Goal: Information Seeking & Learning: Learn about a topic

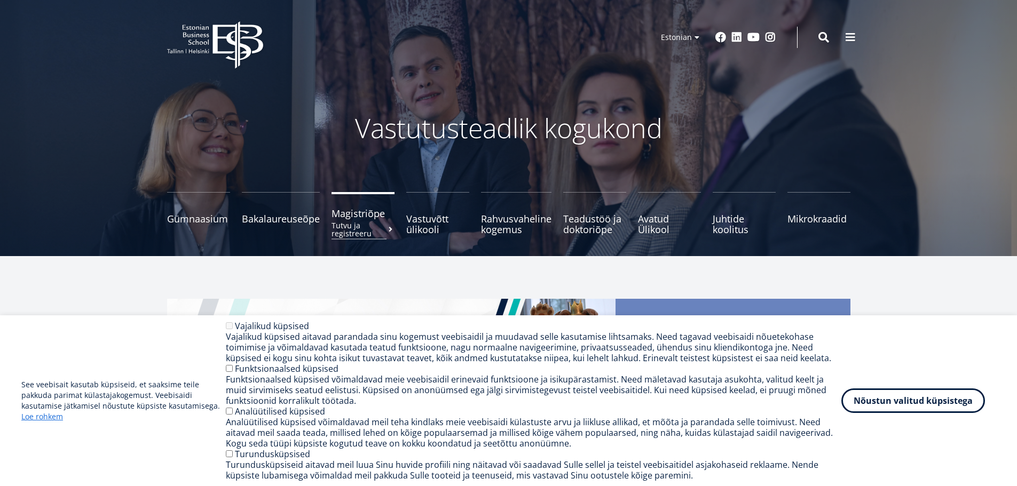
click at [353, 216] on span "Magistriõpe Tutvu ja registreeru" at bounding box center [363, 213] width 63 height 11
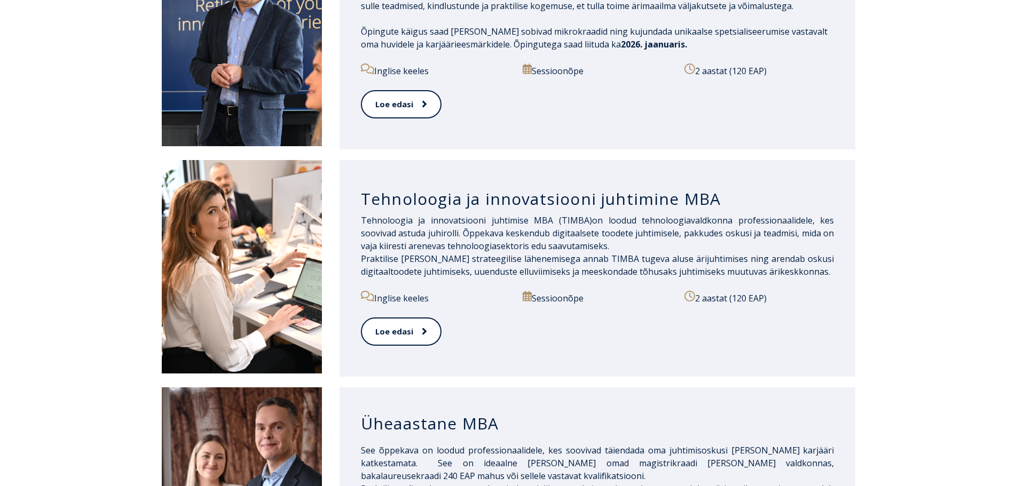
scroll to position [641, 0]
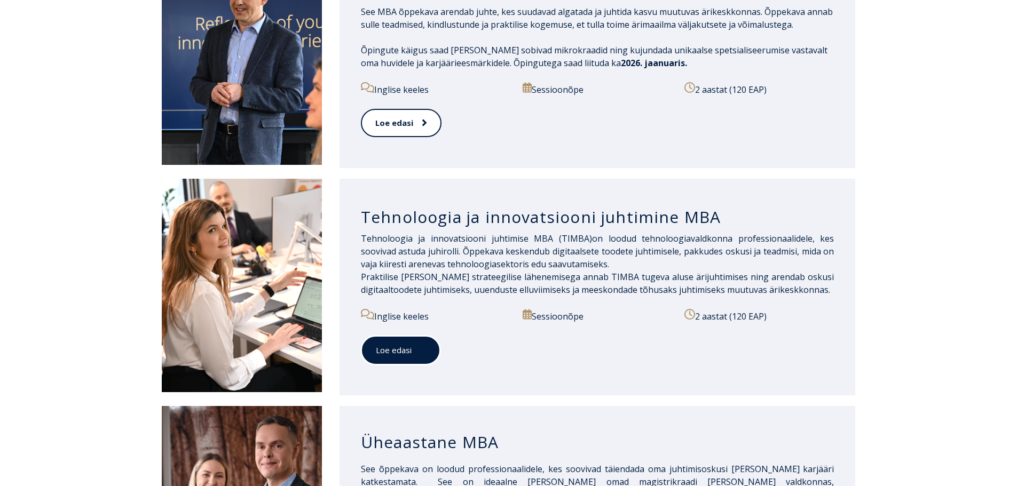
click at [415, 345] on span at bounding box center [419, 350] width 14 height 11
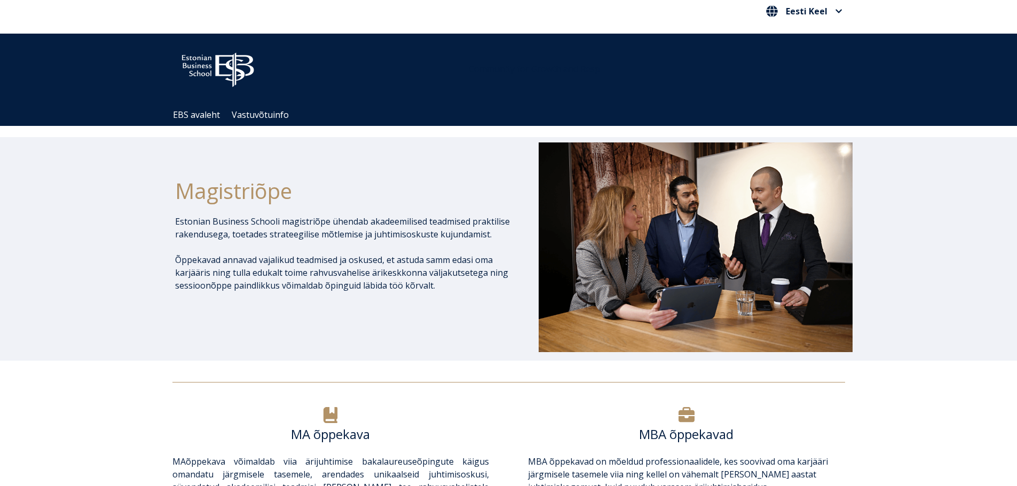
scroll to position [0, 0]
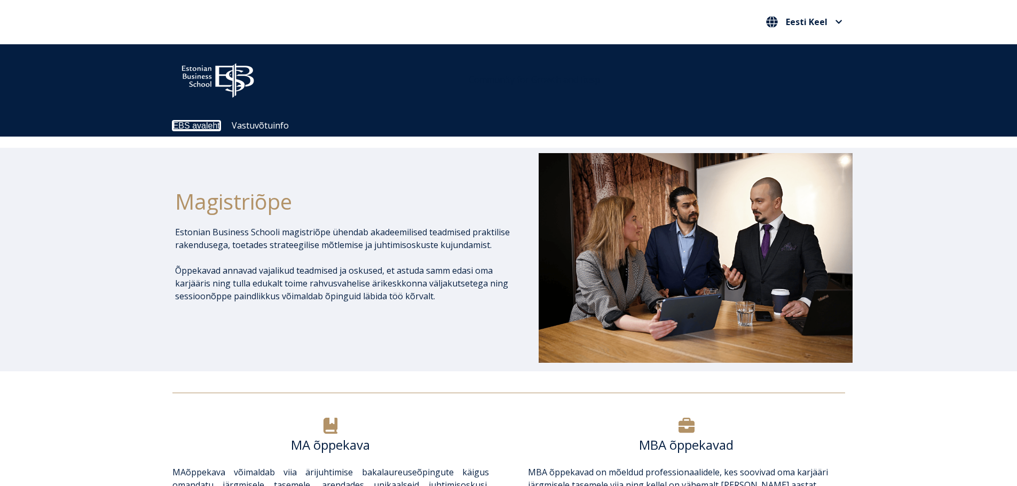
click at [200, 126] on link "EBS avaleht" at bounding box center [196, 125] width 47 height 9
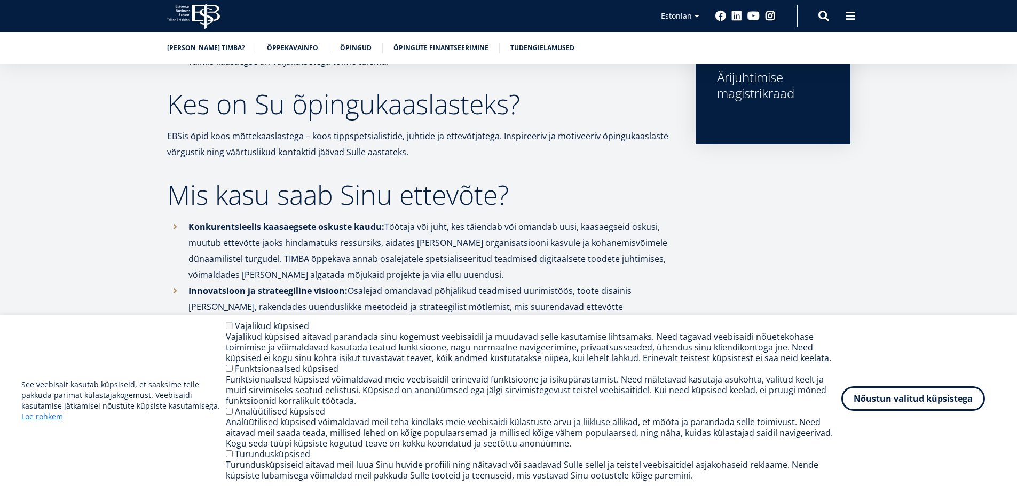
click at [884, 402] on button "Nõustun valitud küpsistega" at bounding box center [913, 399] width 144 height 25
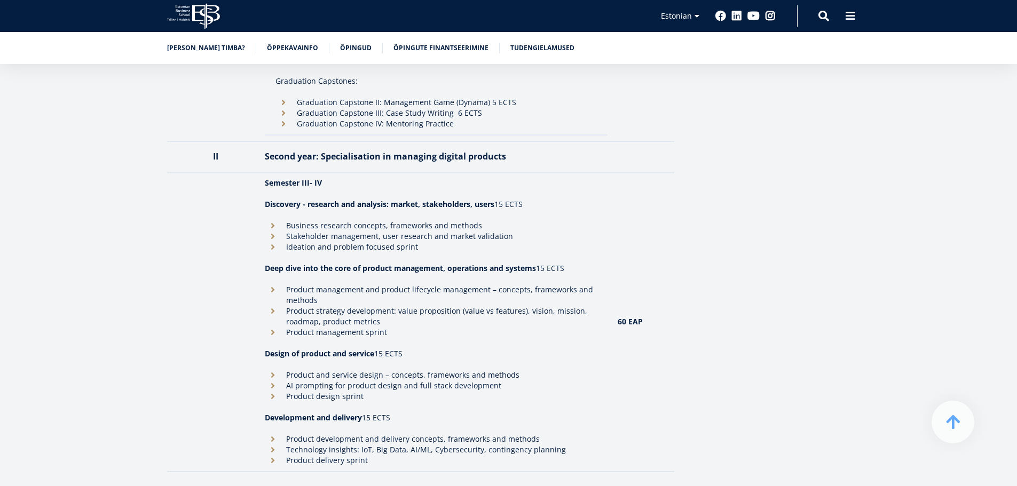
scroll to position [1281, 0]
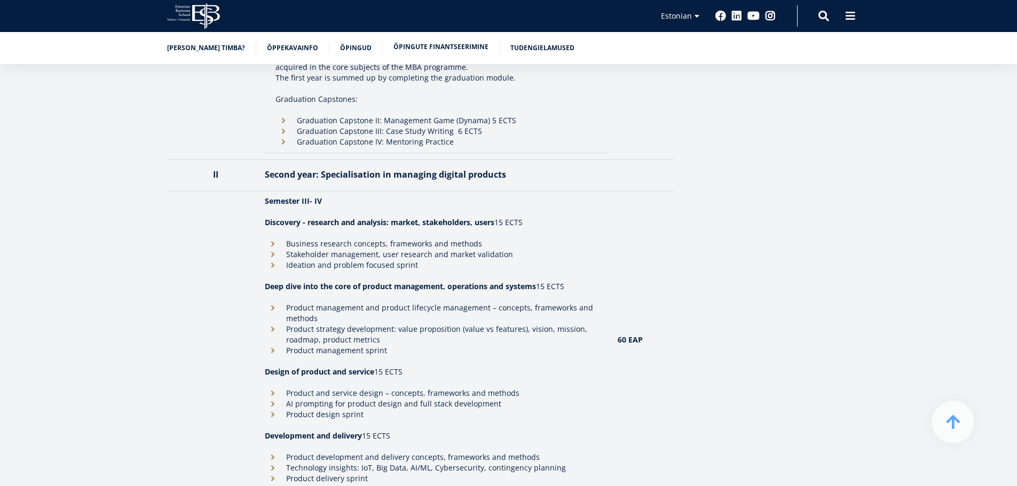
click at [434, 46] on link "Õpingute finantseerimine" at bounding box center [440, 47] width 95 height 11
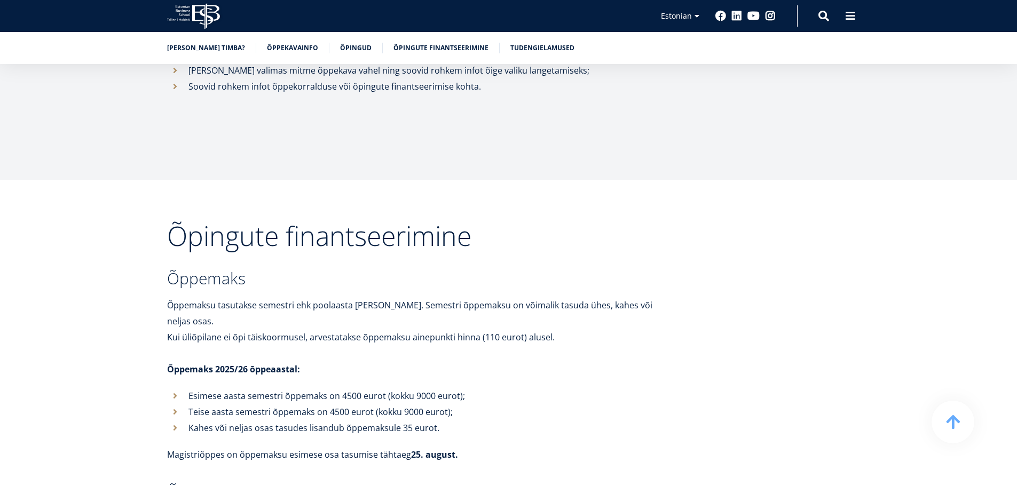
scroll to position [3150, 0]
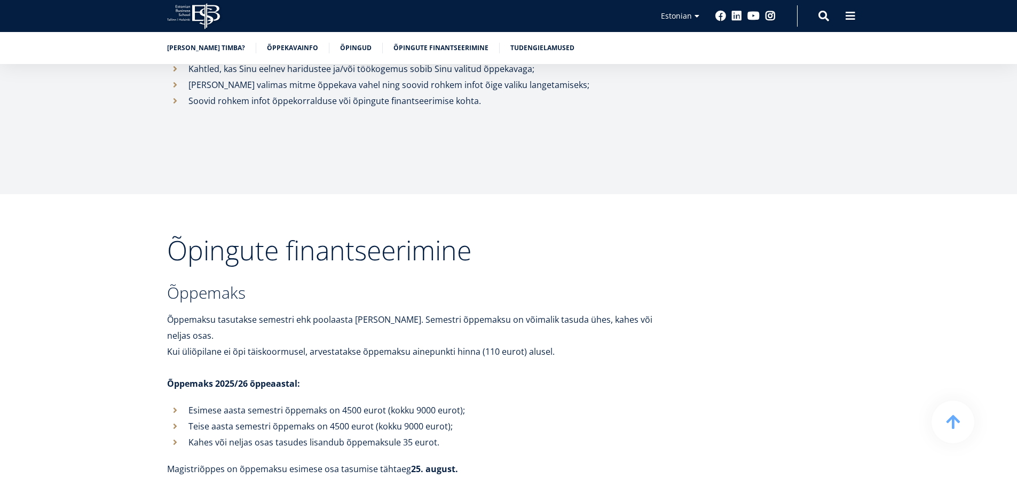
click at [200, 49] on link "Miks valida TIMBA?" at bounding box center [206, 47] width 78 height 11
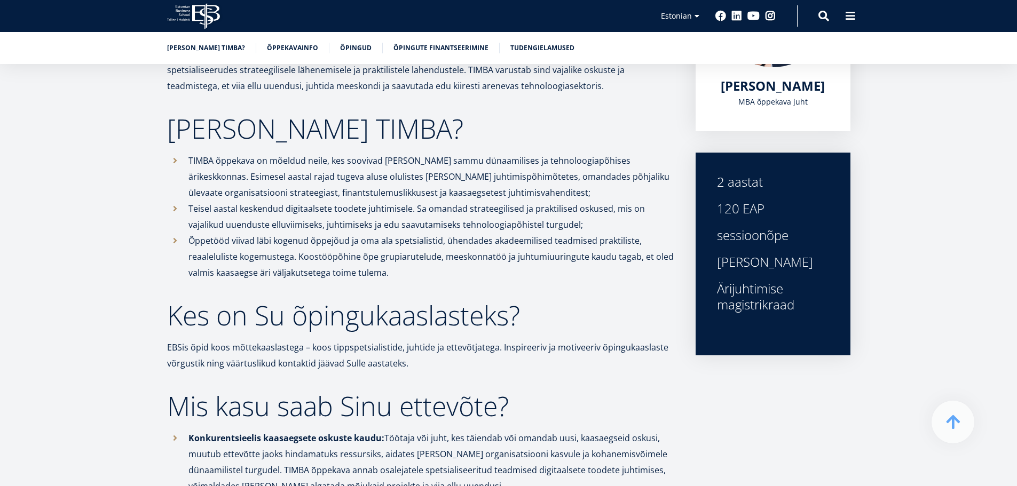
scroll to position [3417, 0]
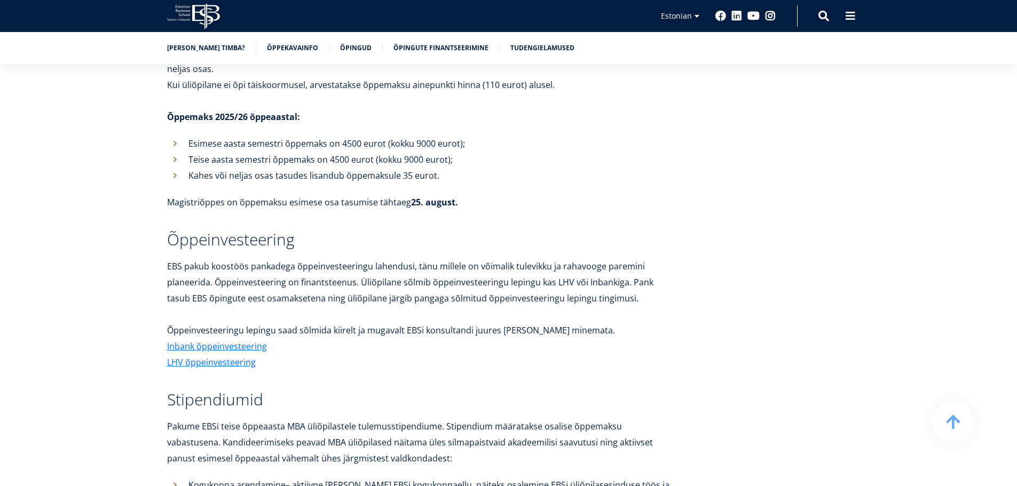
scroll to position [1281, 0]
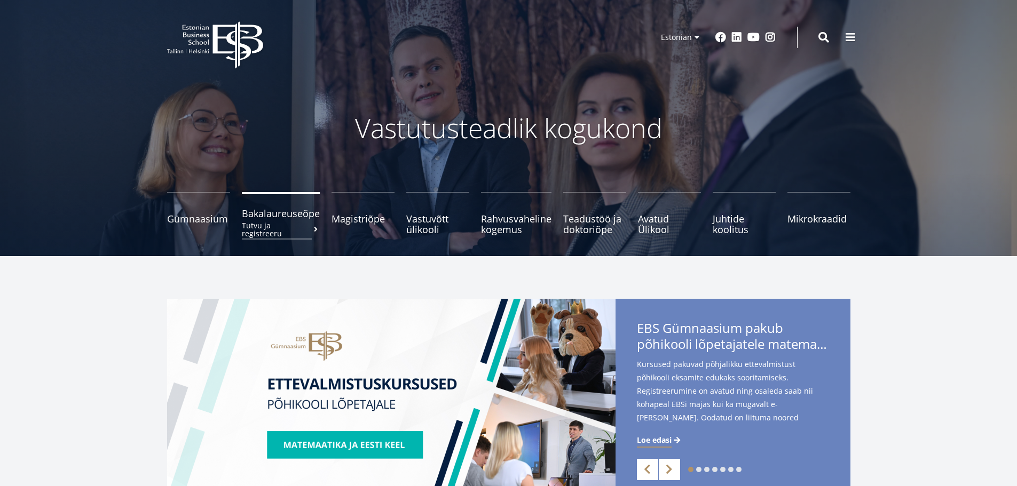
click at [290, 212] on span "Bakalaureuseõpe Tutvu ja registreeru" at bounding box center [281, 213] width 78 height 11
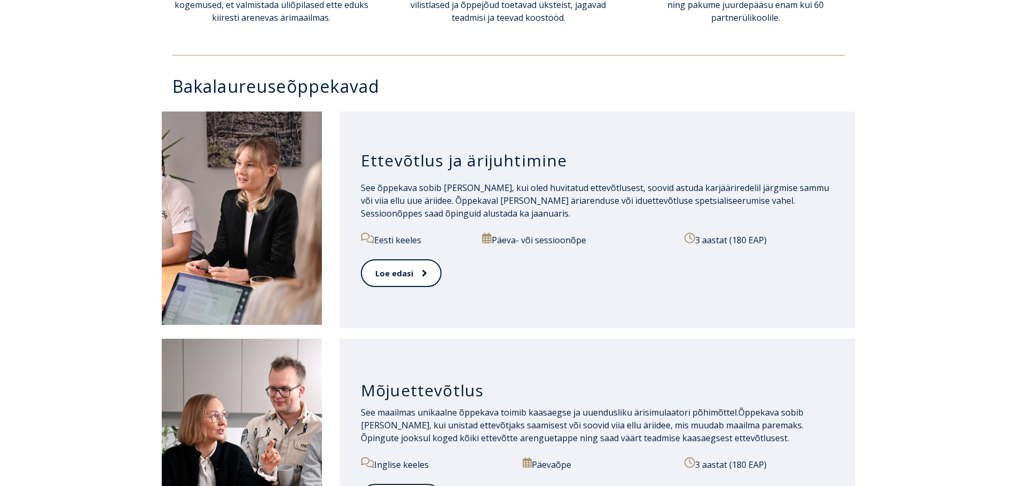
scroll to position [480, 0]
